Goal: Find specific page/section: Find specific page/section

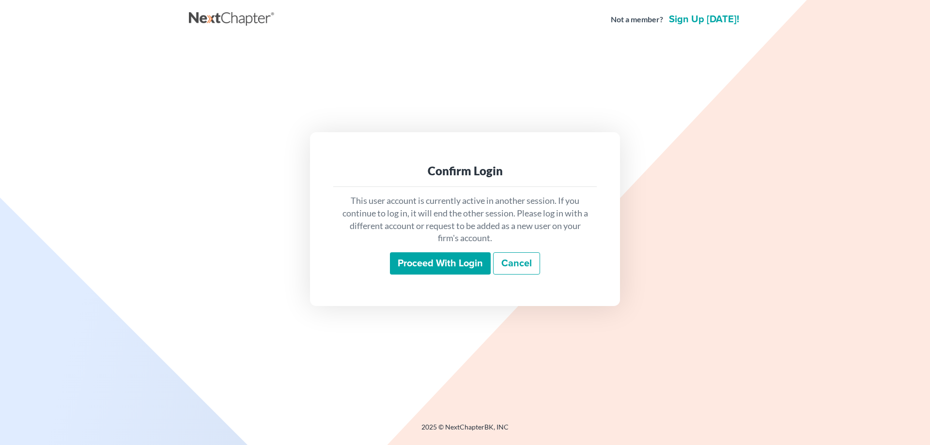
click at [429, 259] on input "Proceed with login" at bounding box center [440, 263] width 101 height 22
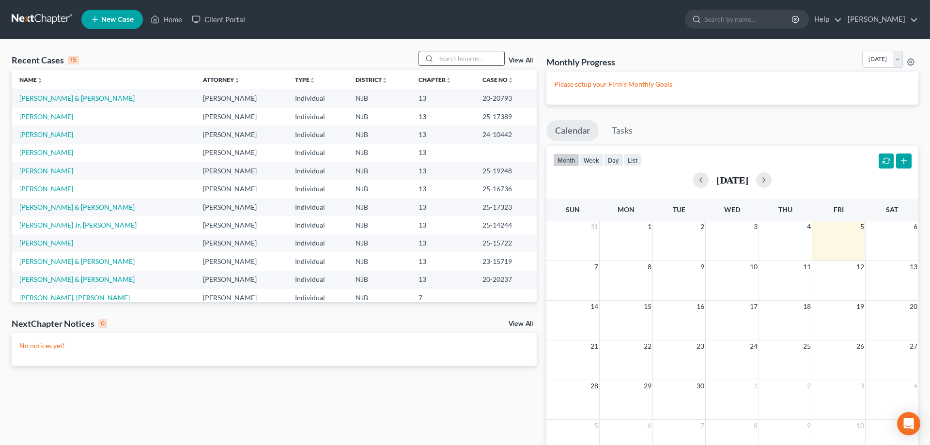
click at [439, 57] on input "search" at bounding box center [470, 58] width 68 height 14
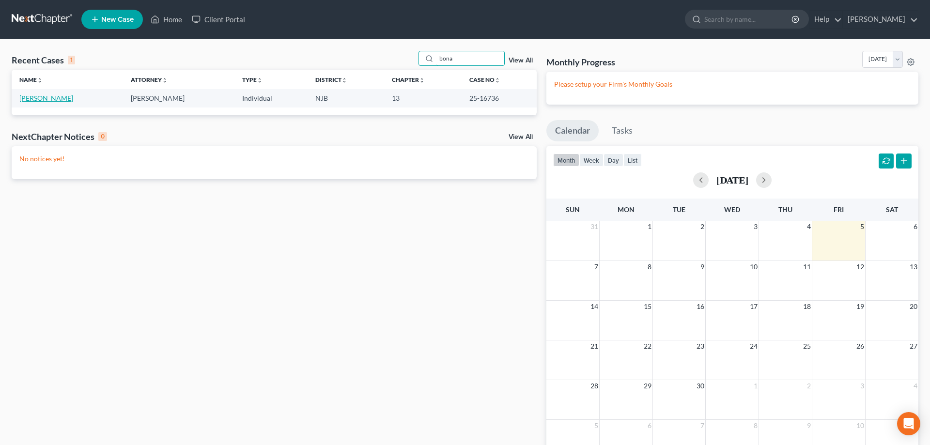
type input "bona"
click at [65, 99] on link "Bonanata, Deborah" at bounding box center [46, 98] width 54 height 8
